Goal: Information Seeking & Learning: Learn about a topic

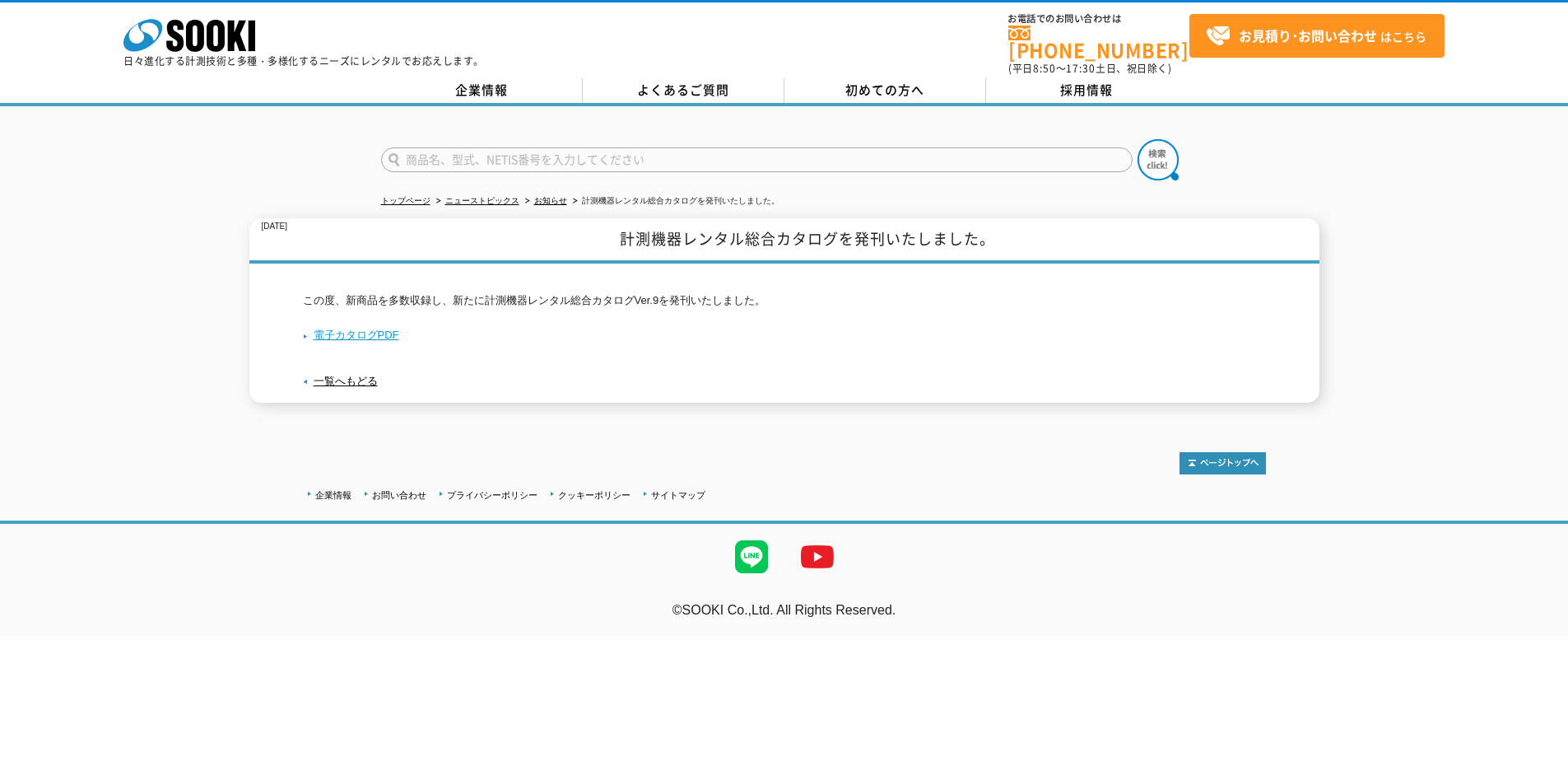
click at [341, 329] on link "電子カタログPDF" at bounding box center [351, 335] width 97 height 13
click at [215, 47] on icon at bounding box center [215, 36] width 18 height 32
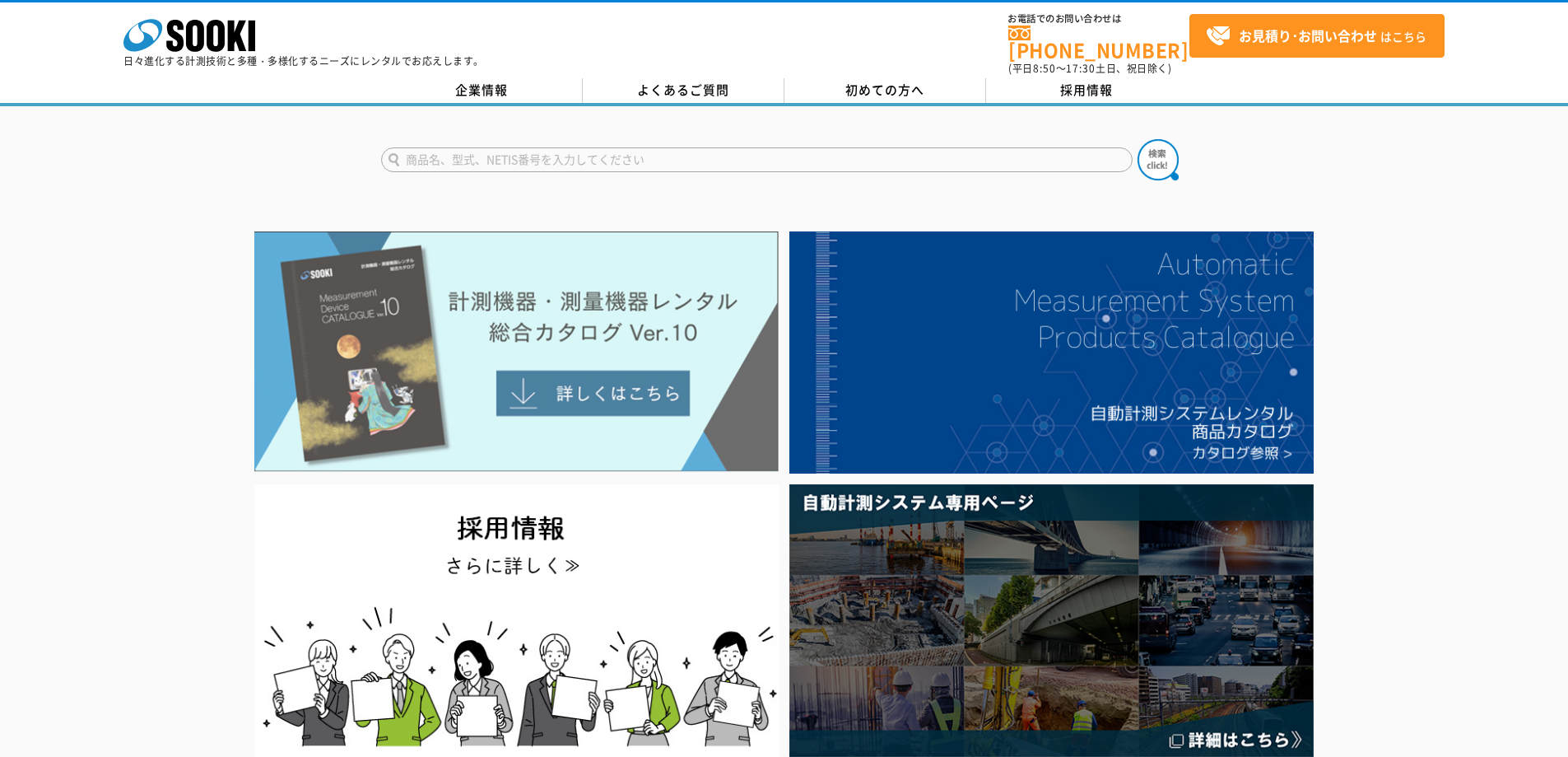
click at [582, 375] on img at bounding box center [516, 352] width 525 height 241
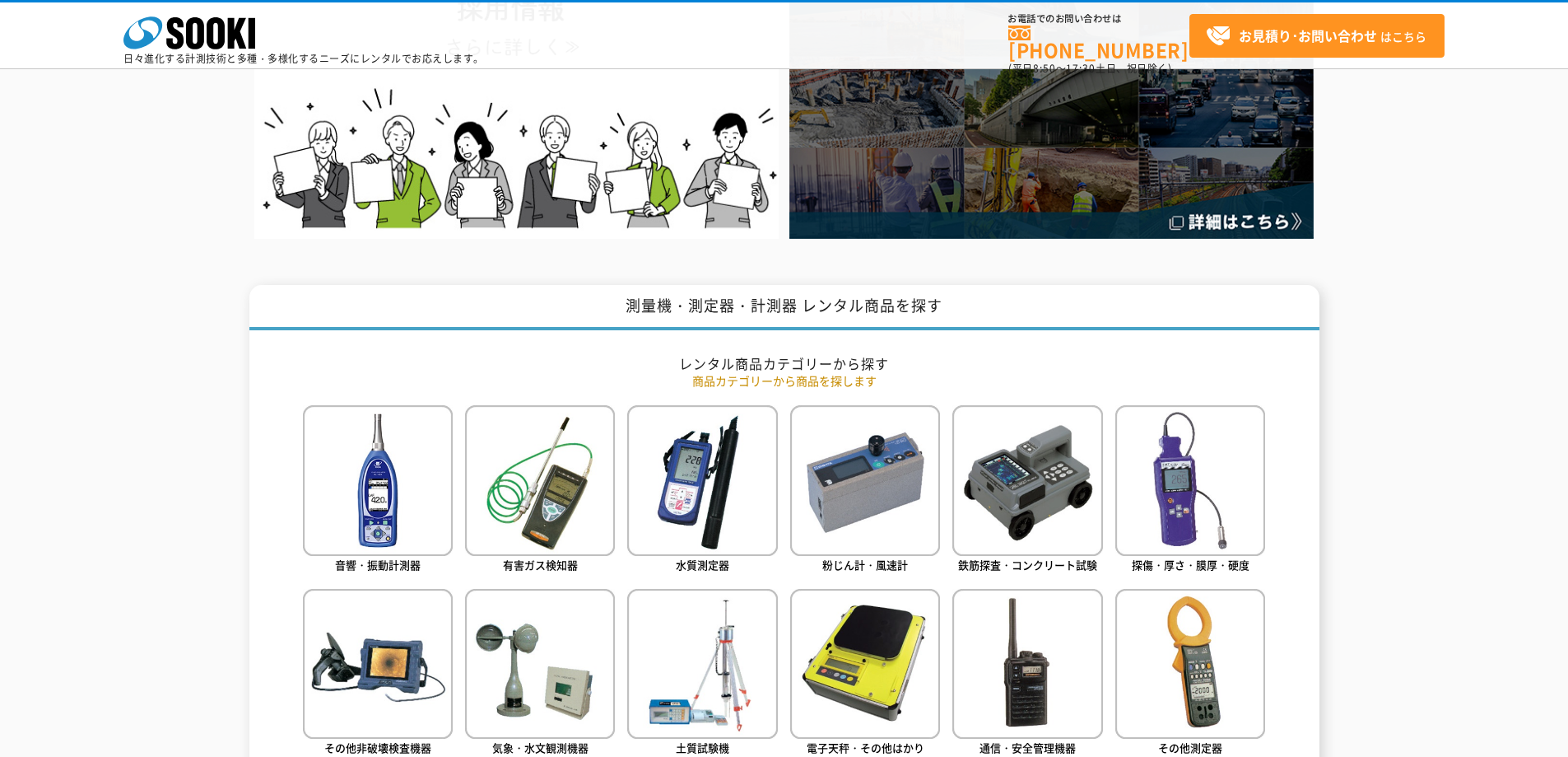
scroll to position [659, 0]
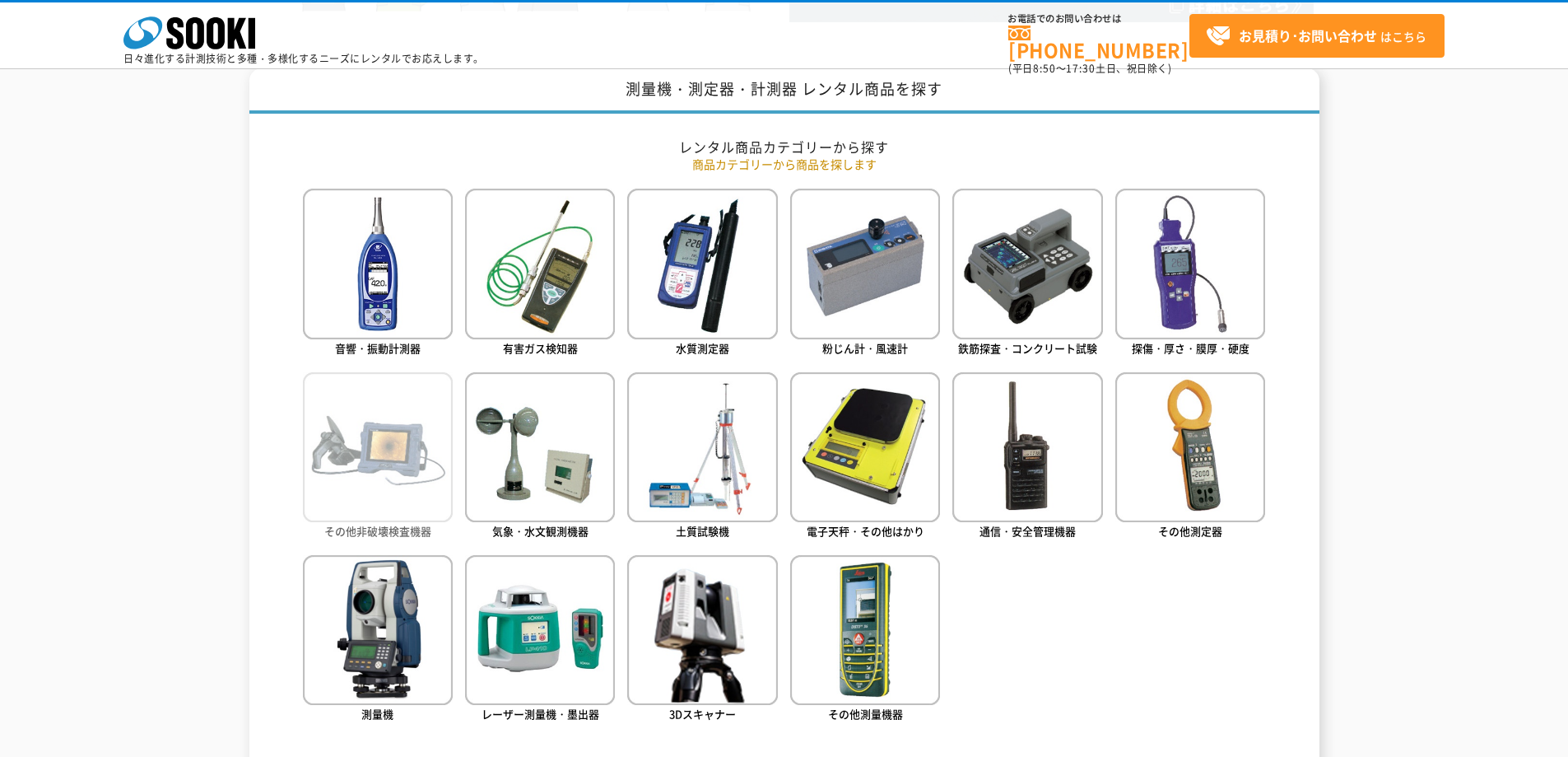
click at [430, 486] on img at bounding box center [377, 447] width 150 height 150
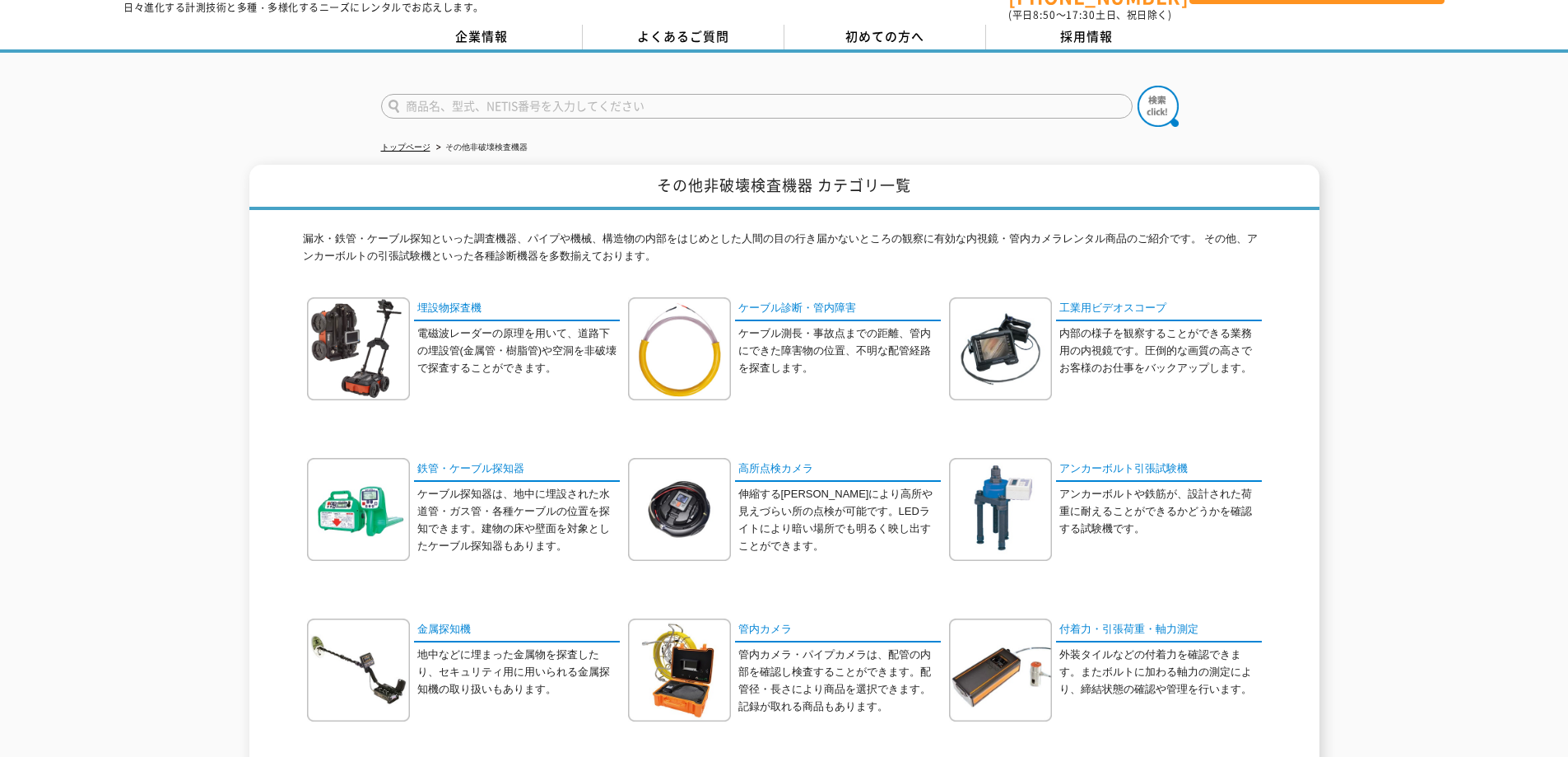
scroll to position [82, 0]
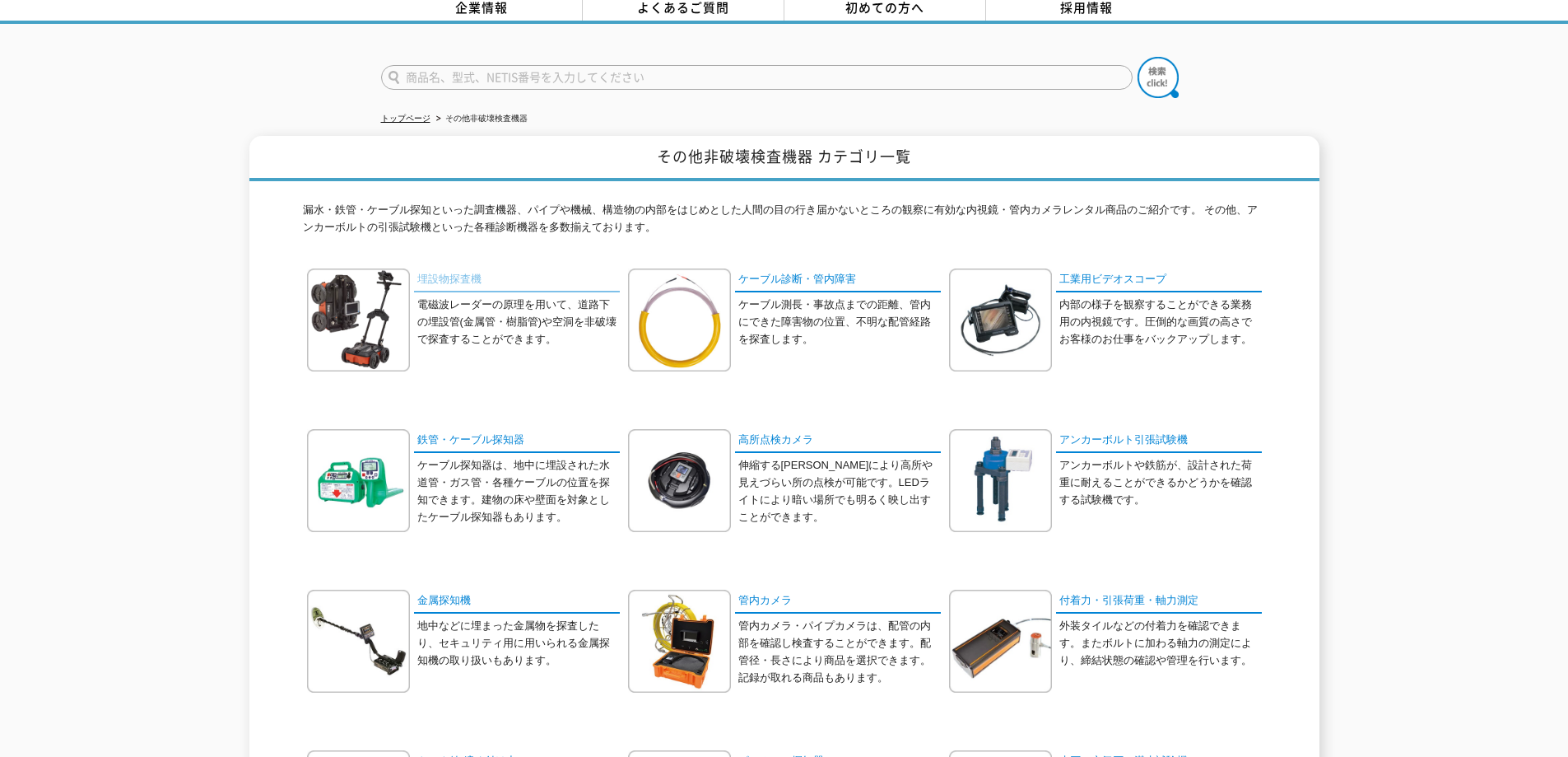
click at [469, 269] on link "埋設物探査機" at bounding box center [517, 281] width 206 height 24
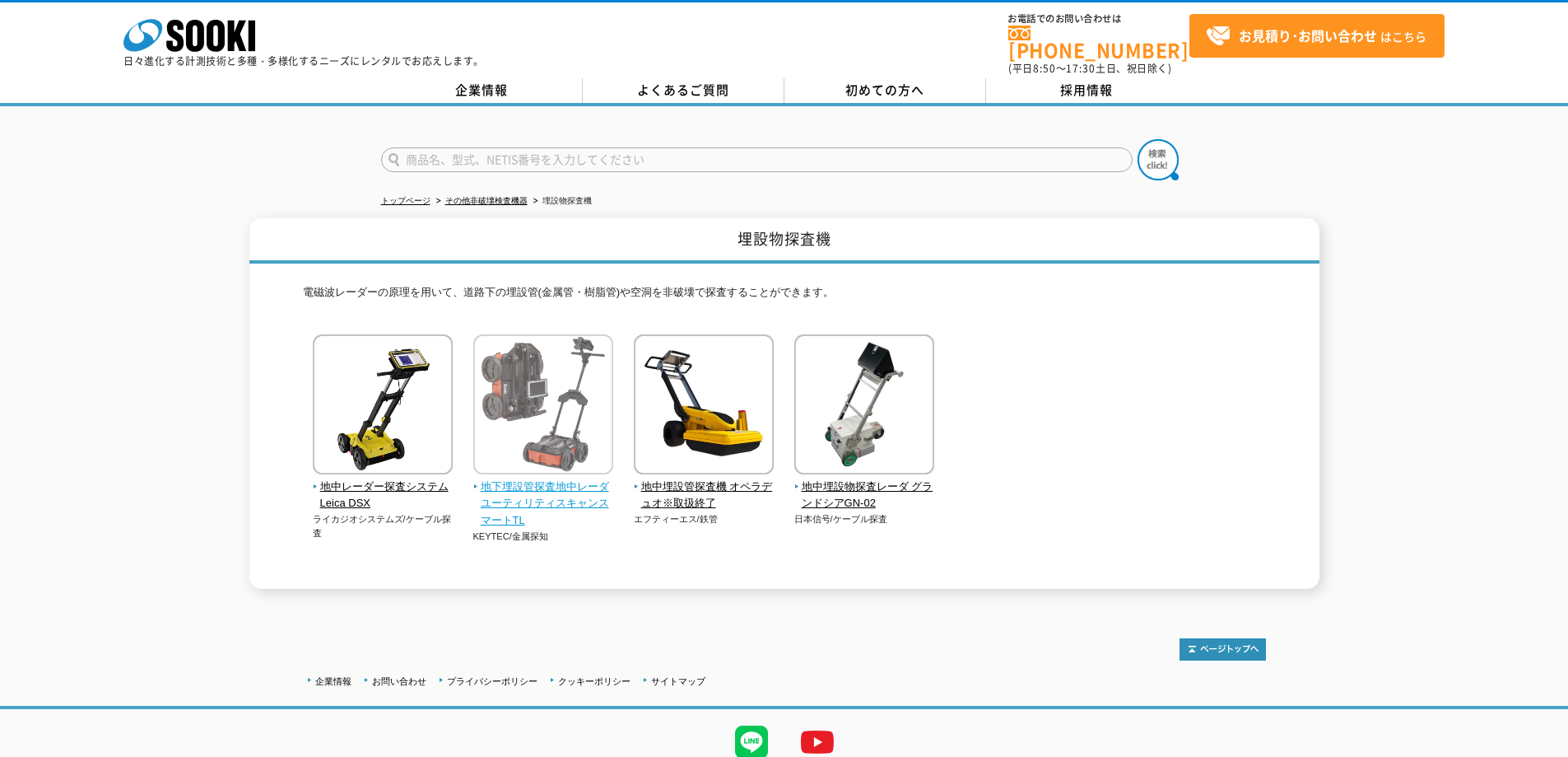
click at [553, 481] on span "地下埋設管探査地中レーダ ユーティリティスキャンスマートTL" at bounding box center [543, 504] width 141 height 51
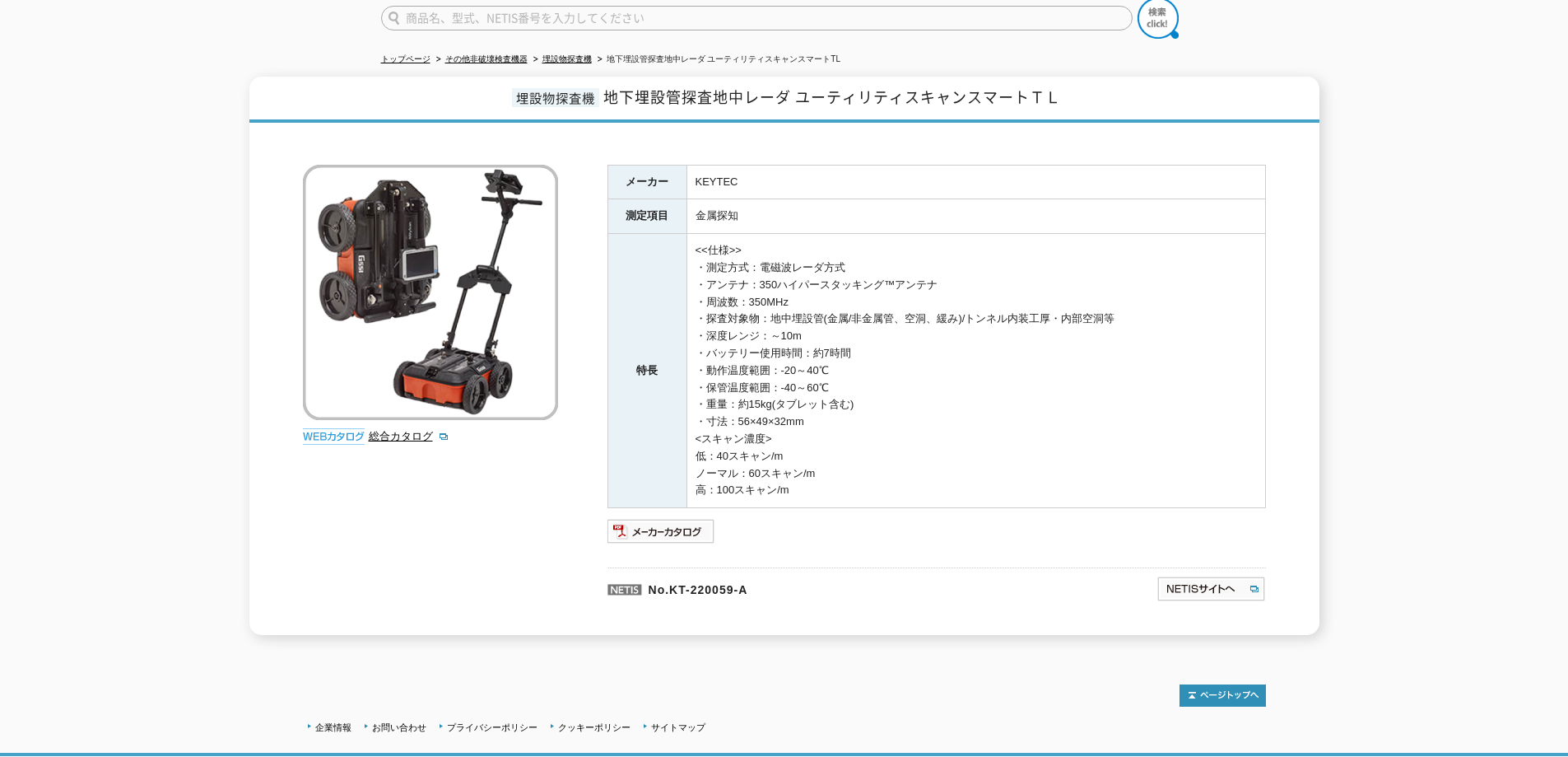
scroll to position [164, 0]
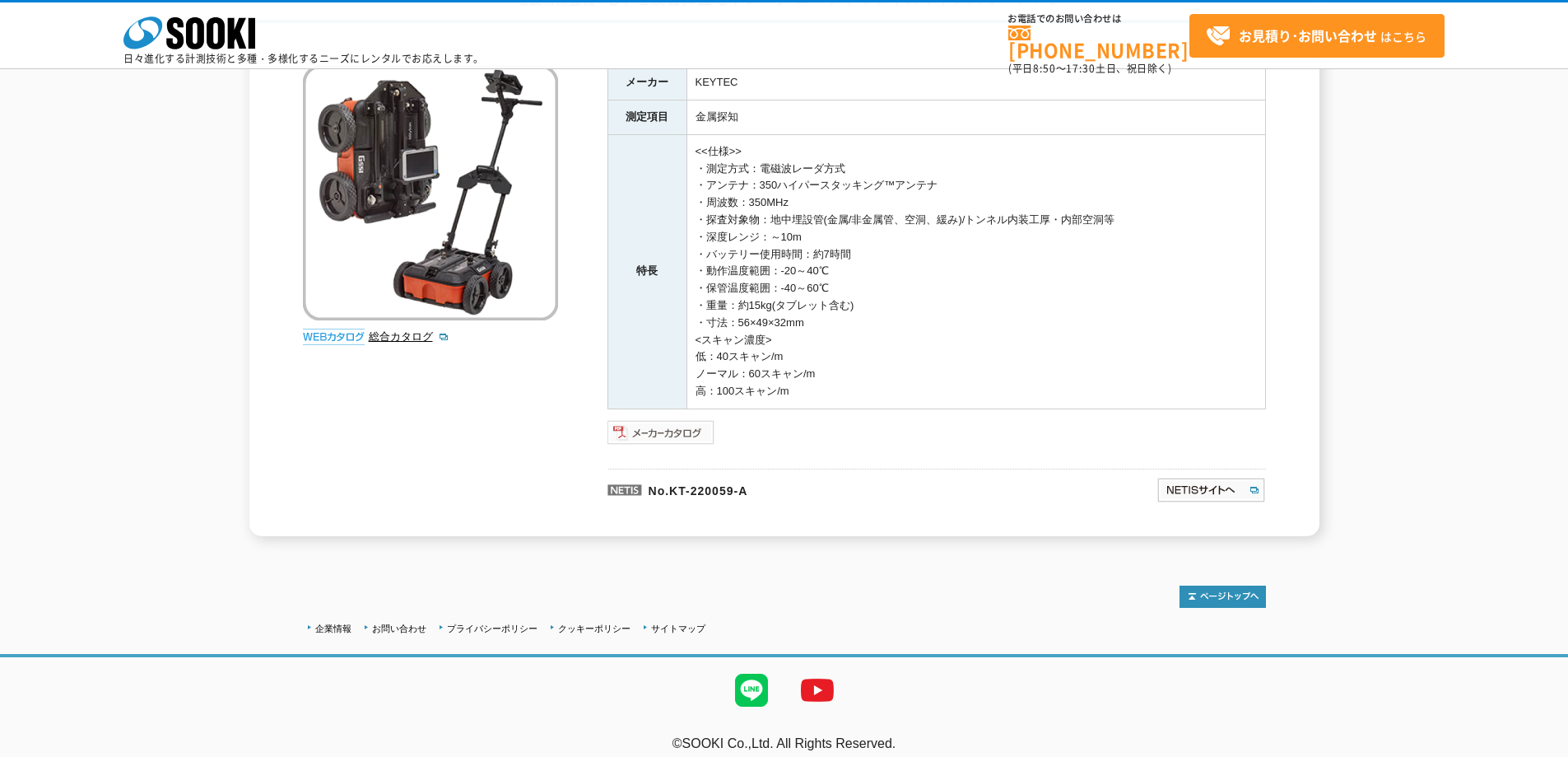
click at [662, 437] on img at bounding box center [661, 431] width 108 height 26
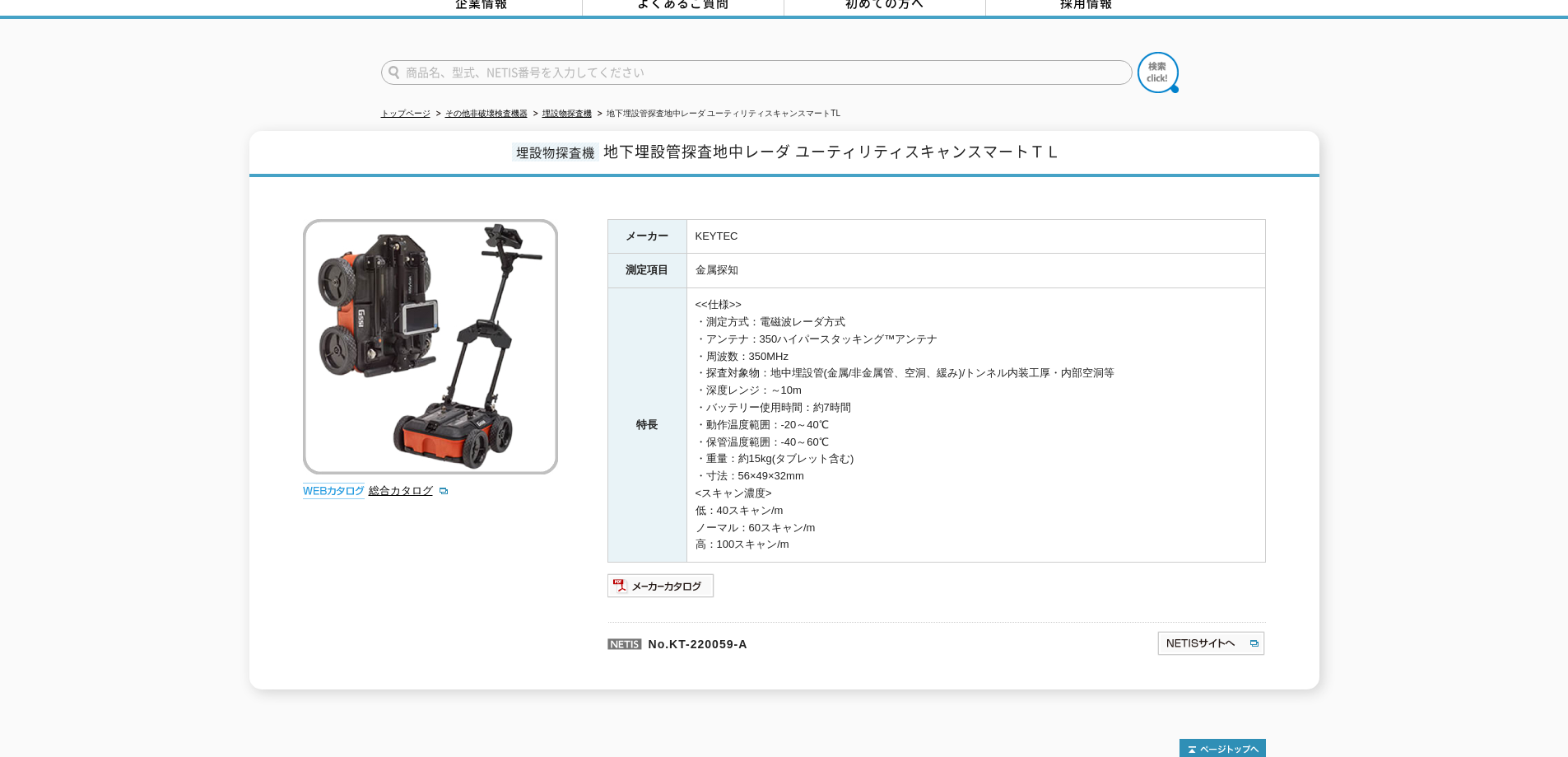
scroll to position [0, 0]
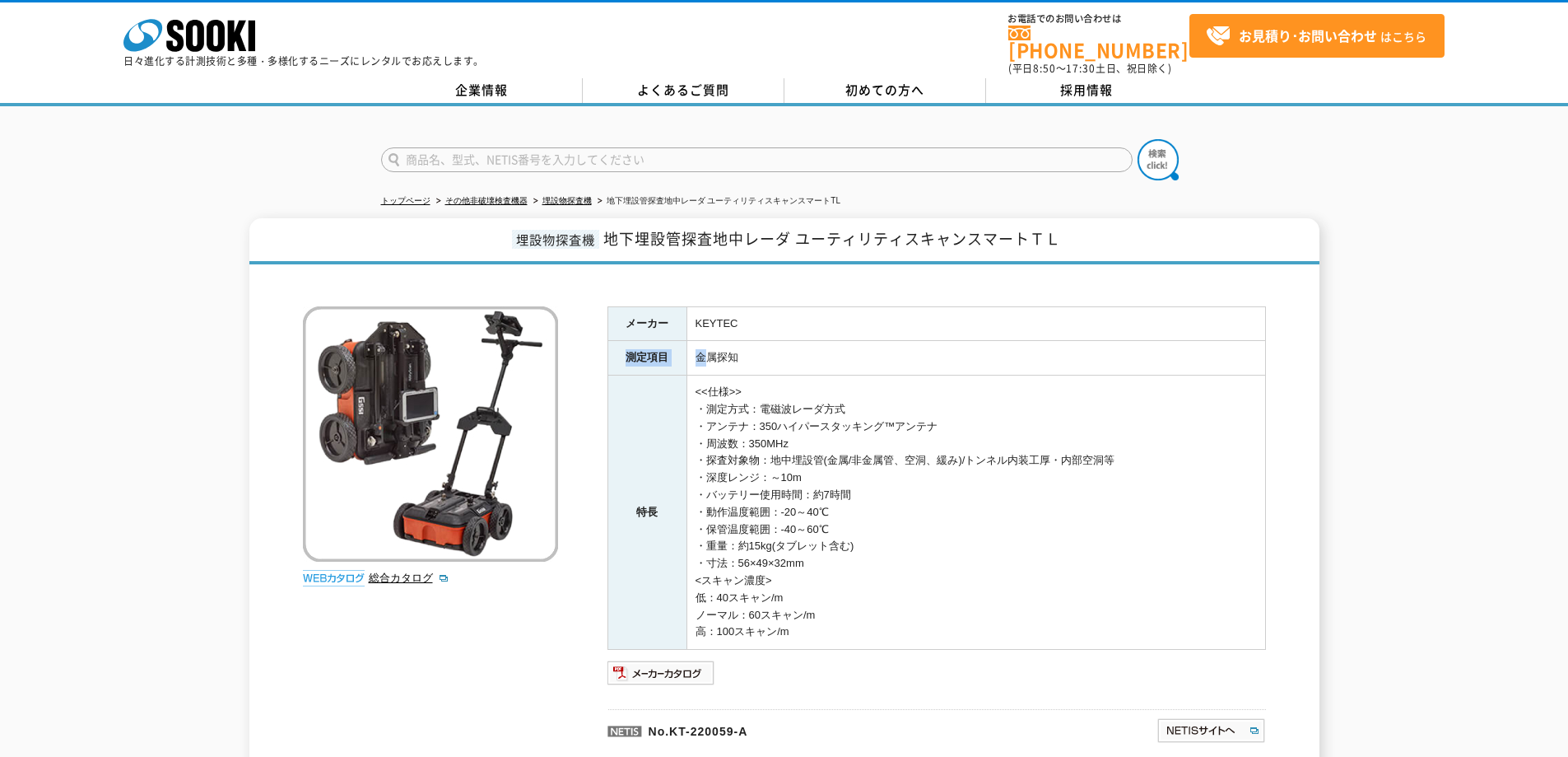
drag, startPoint x: 742, startPoint y: 311, endPoint x: 702, endPoint y: 348, distance: 54.5
click at [702, 348] on tbody "メーカー KEYTEC 測定項目 金属探知 特長 <<仕様>> ・測定方式：電磁波レーダ方式 ・アンテナ：350ハイパースタッキング™アンテナ ・周波数：35…" at bounding box center [937, 477] width 658 height 343
drag, startPoint x: 763, startPoint y: 353, endPoint x: 674, endPoint y: 313, distance: 97.6
click at [674, 313] on tbody "メーカー KEYTEC 測定項目 金属探知 特長 <<仕様>> ・測定方式：電磁波レーダ方式 ・アンテナ：350ハイパースタッキング™アンテナ ・周波数：35…" at bounding box center [937, 477] width 658 height 343
